Goal: Transaction & Acquisition: Book appointment/travel/reservation

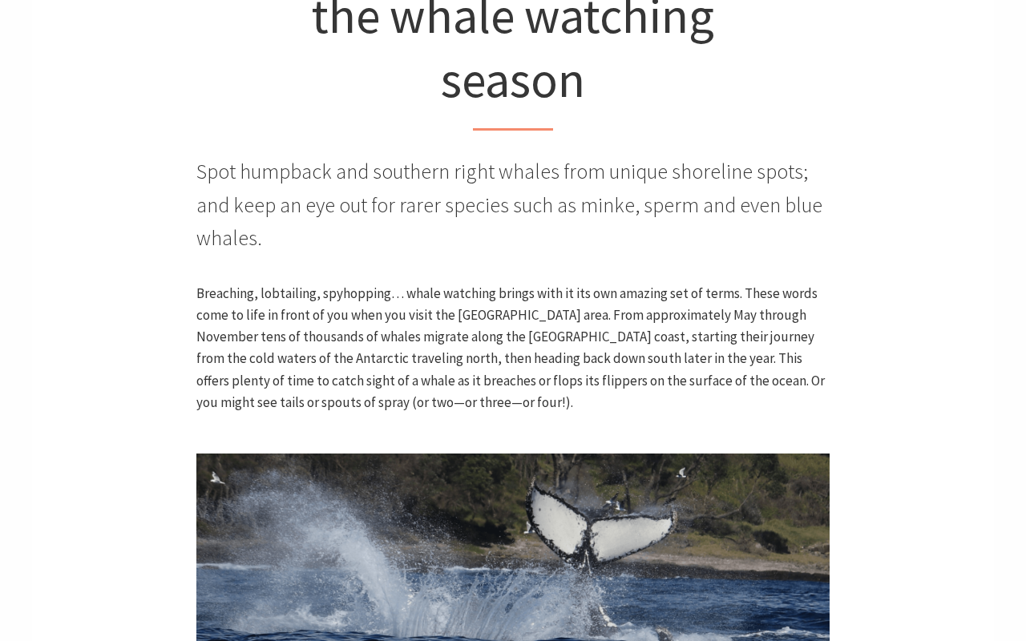
scroll to position [524, 0]
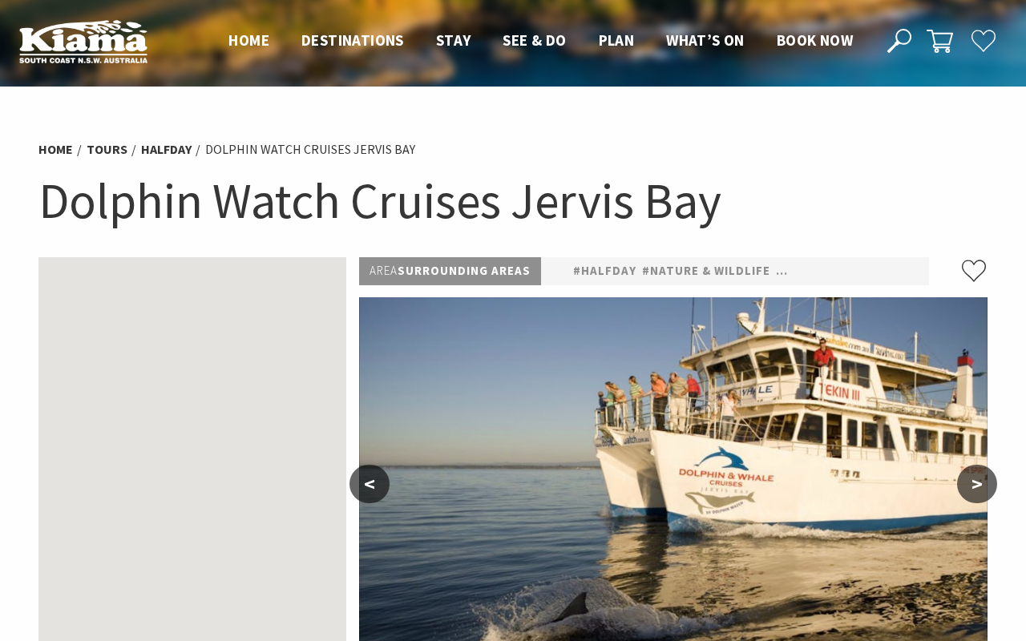
select select "3"
select select "2"
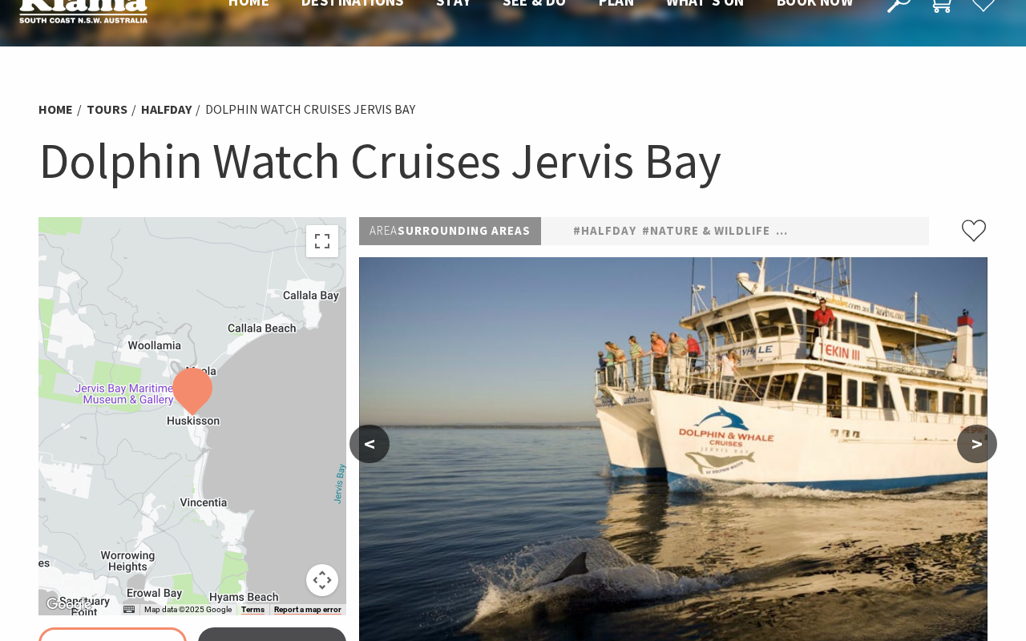
scroll to position [41, 0]
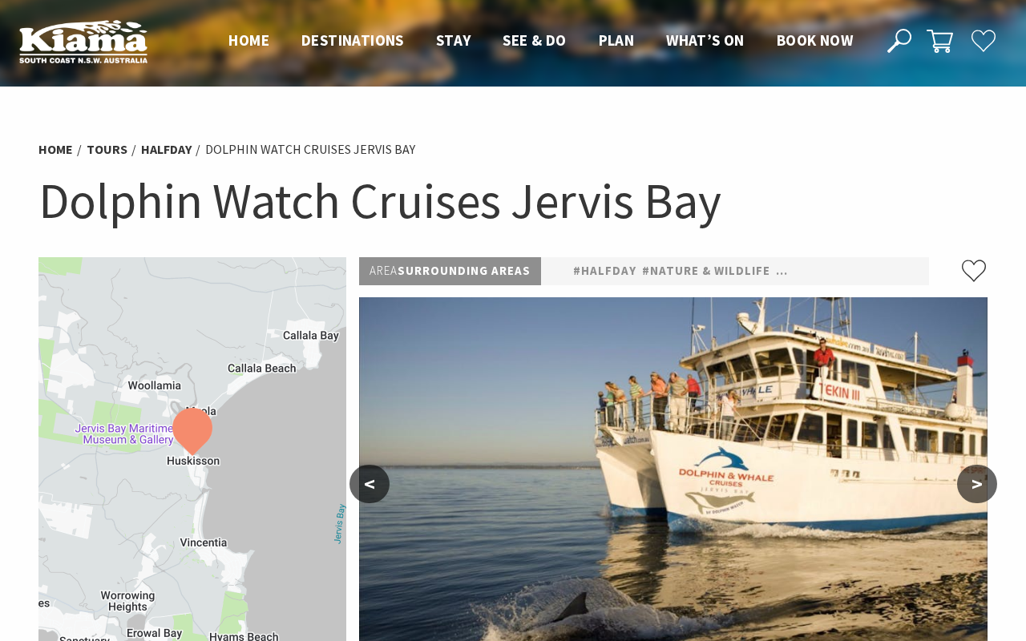
select select "3"
select select "2"
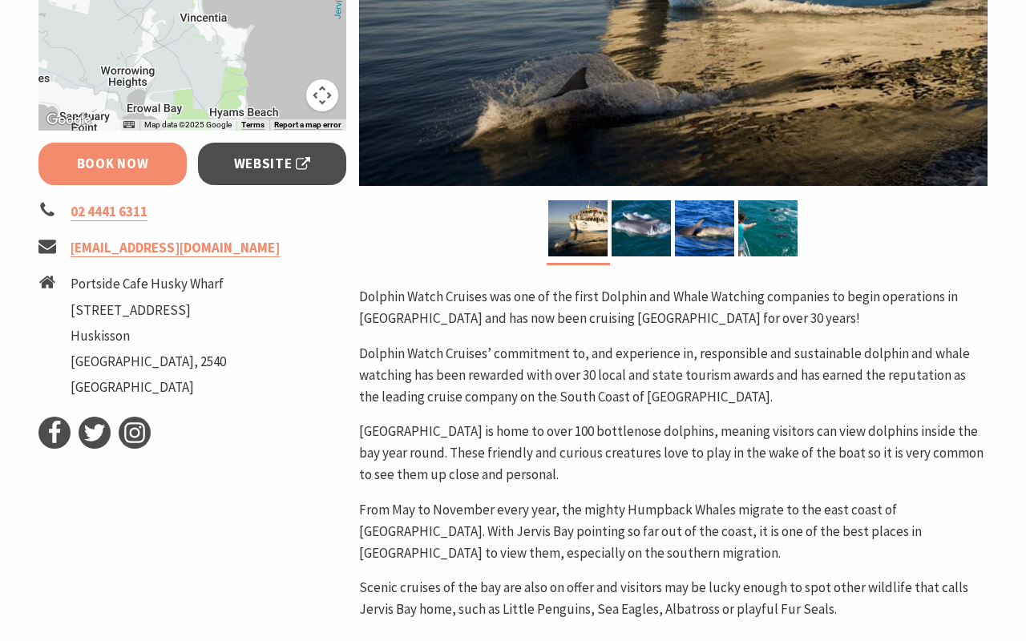
click at [135, 170] on link "Book Now" at bounding box center [112, 164] width 148 height 42
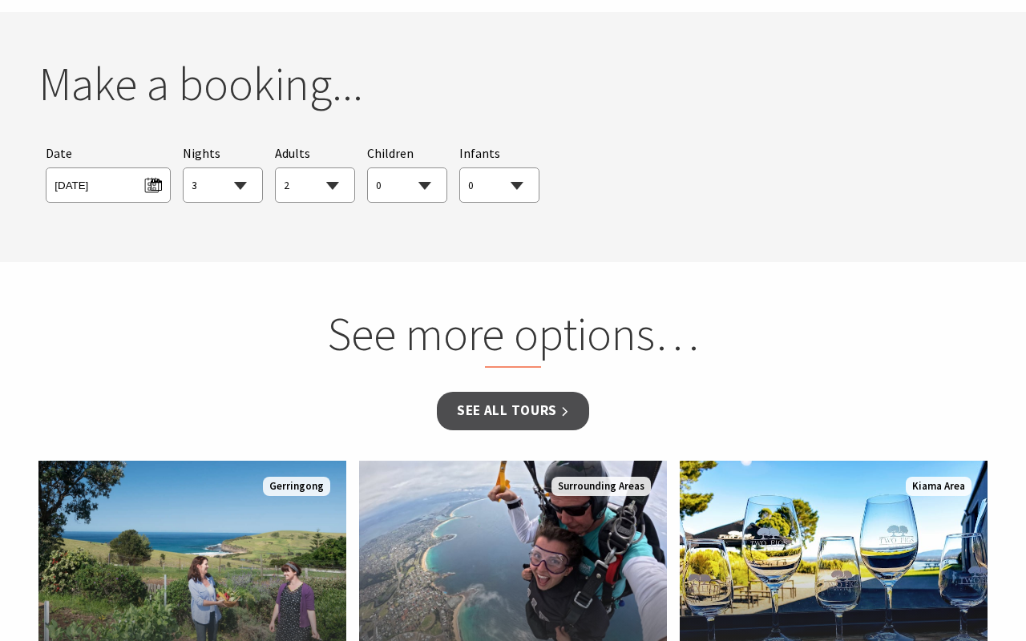
scroll to position [1187, 0]
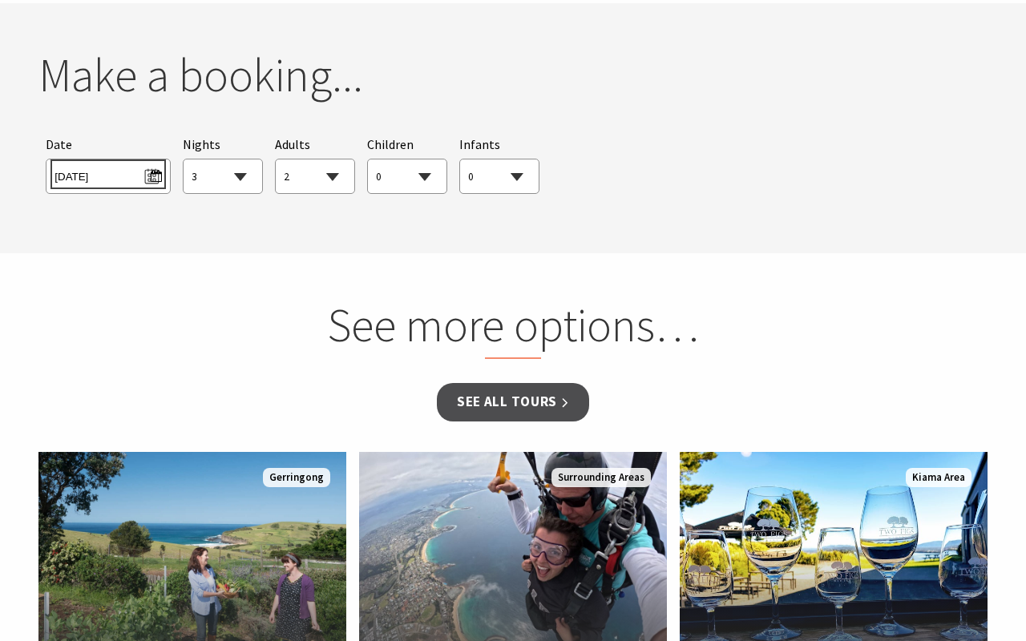
click at [117, 176] on span "[DATE]" at bounding box center [108, 175] width 107 height 22
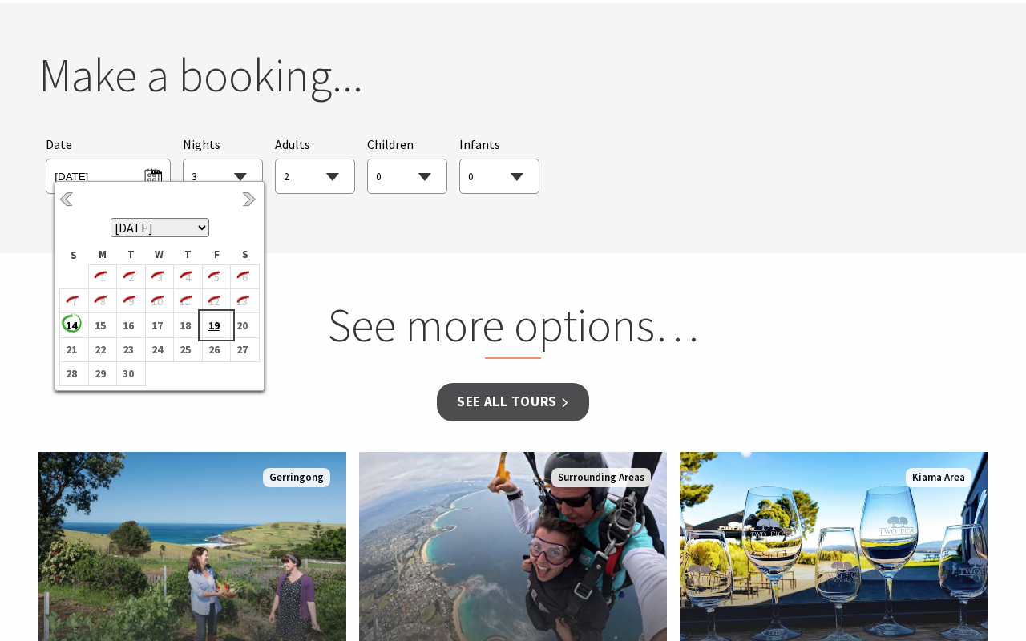
click at [216, 324] on b "19" at bounding box center [213, 325] width 21 height 21
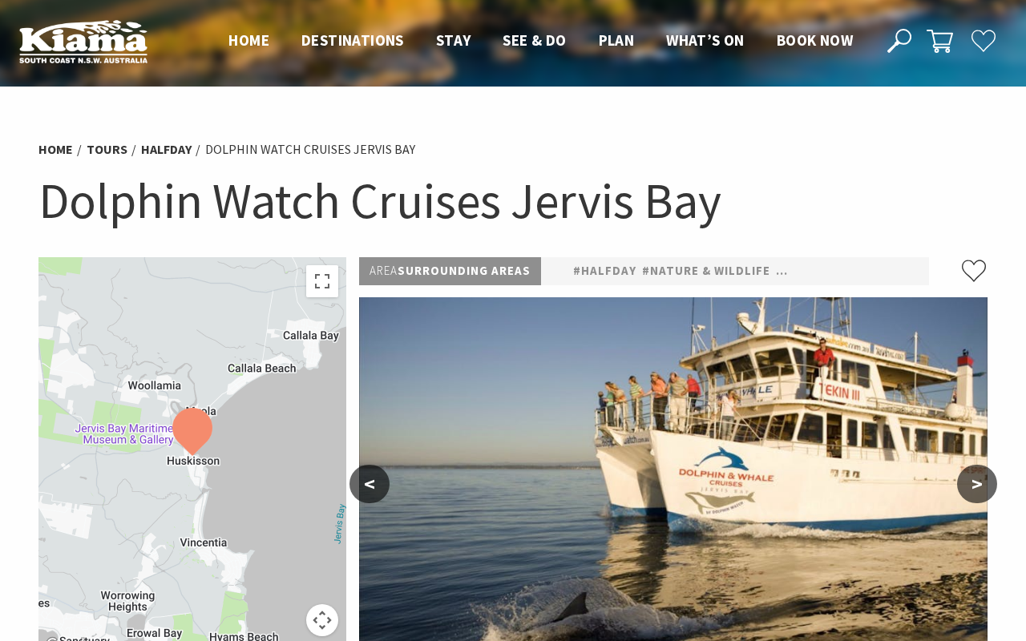
scroll to position [0, 0]
